Goal: Task Accomplishment & Management: Use online tool/utility

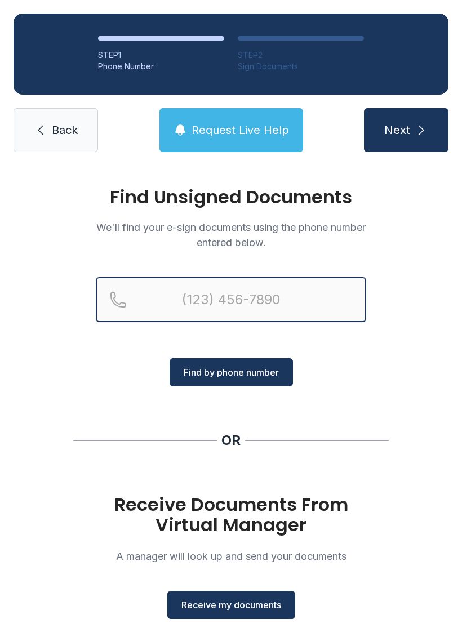
click at [307, 306] on input "Reservation phone number" at bounding box center [231, 299] width 270 height 45
type input "[PHONE_NUMBER]"
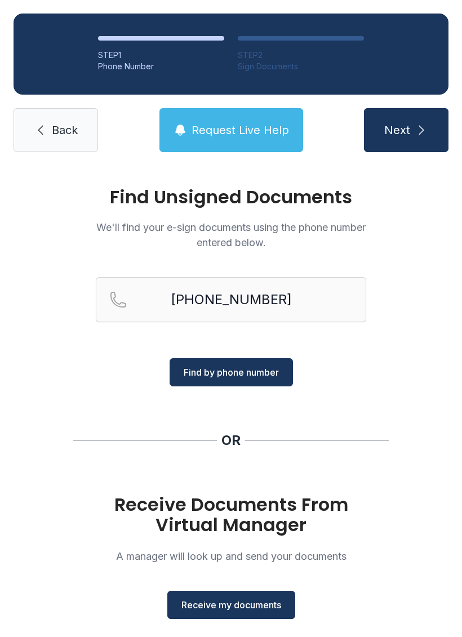
click at [243, 369] on span "Find by phone number" at bounding box center [231, 372] width 95 height 14
click at [245, 370] on span "Find by phone number" at bounding box center [231, 372] width 95 height 14
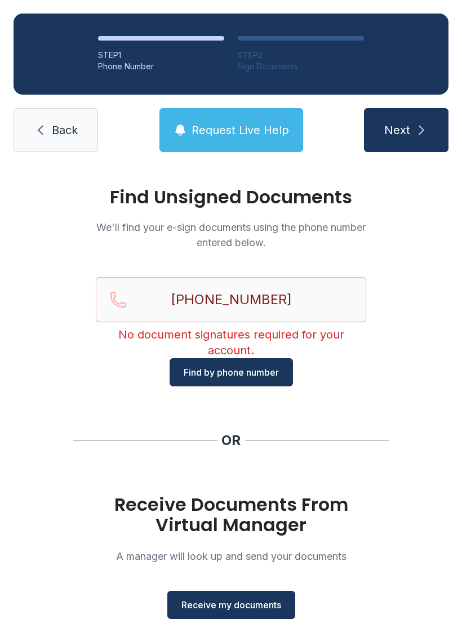
click at [267, 372] on span "Find by phone number" at bounding box center [231, 372] width 95 height 14
click at [65, 142] on link "Back" at bounding box center [56, 130] width 84 height 44
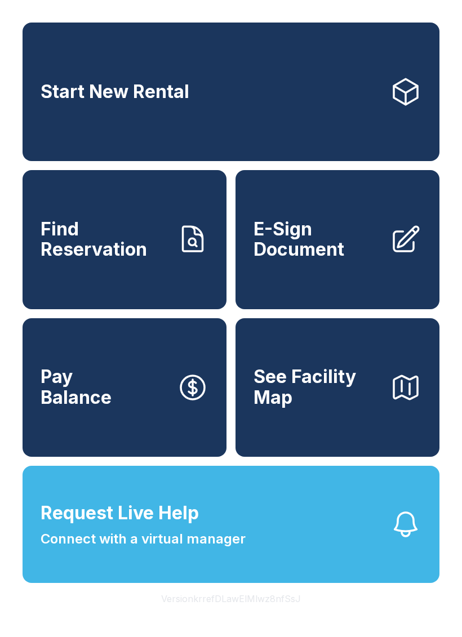
click at [343, 260] on span "E-Sign Document" at bounding box center [316, 239] width 127 height 41
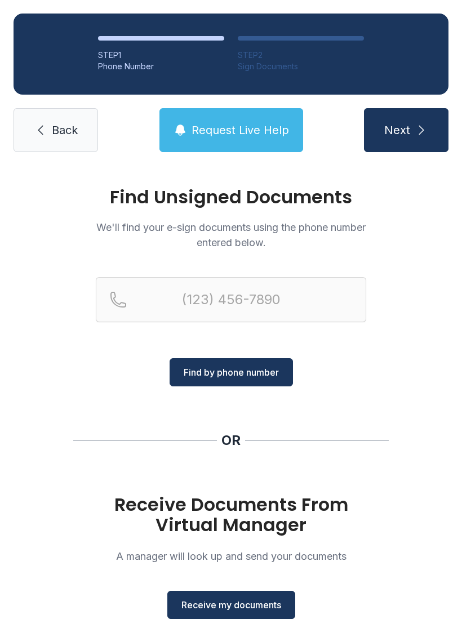
click at [242, 606] on span "Receive my documents" at bounding box center [231, 605] width 100 height 14
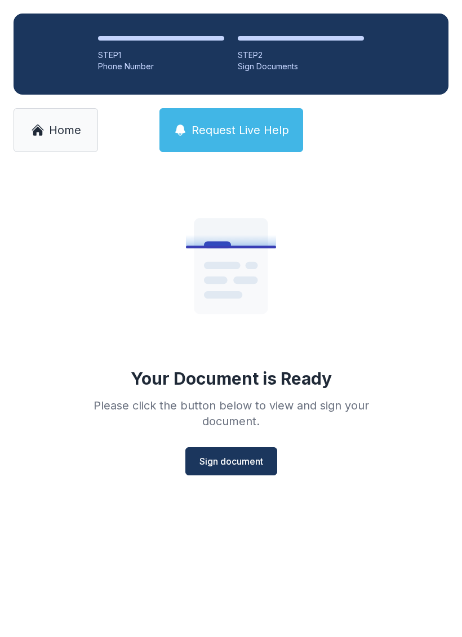
click at [247, 461] on span "Sign document" at bounding box center [231, 461] width 64 height 14
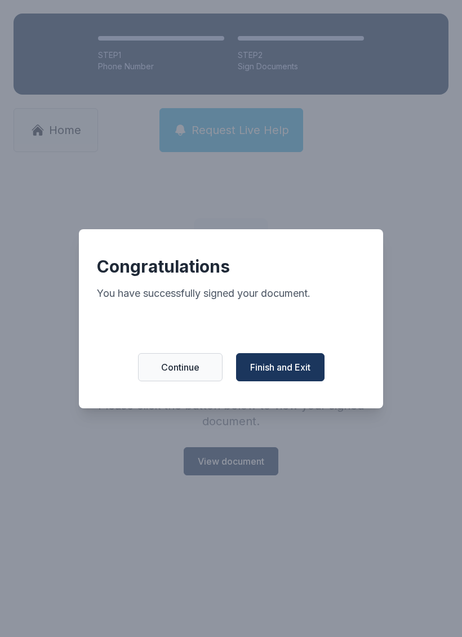
click at [289, 374] on span "Finish and Exit" at bounding box center [280, 367] width 60 height 14
